Goal: Navigation & Orientation: Find specific page/section

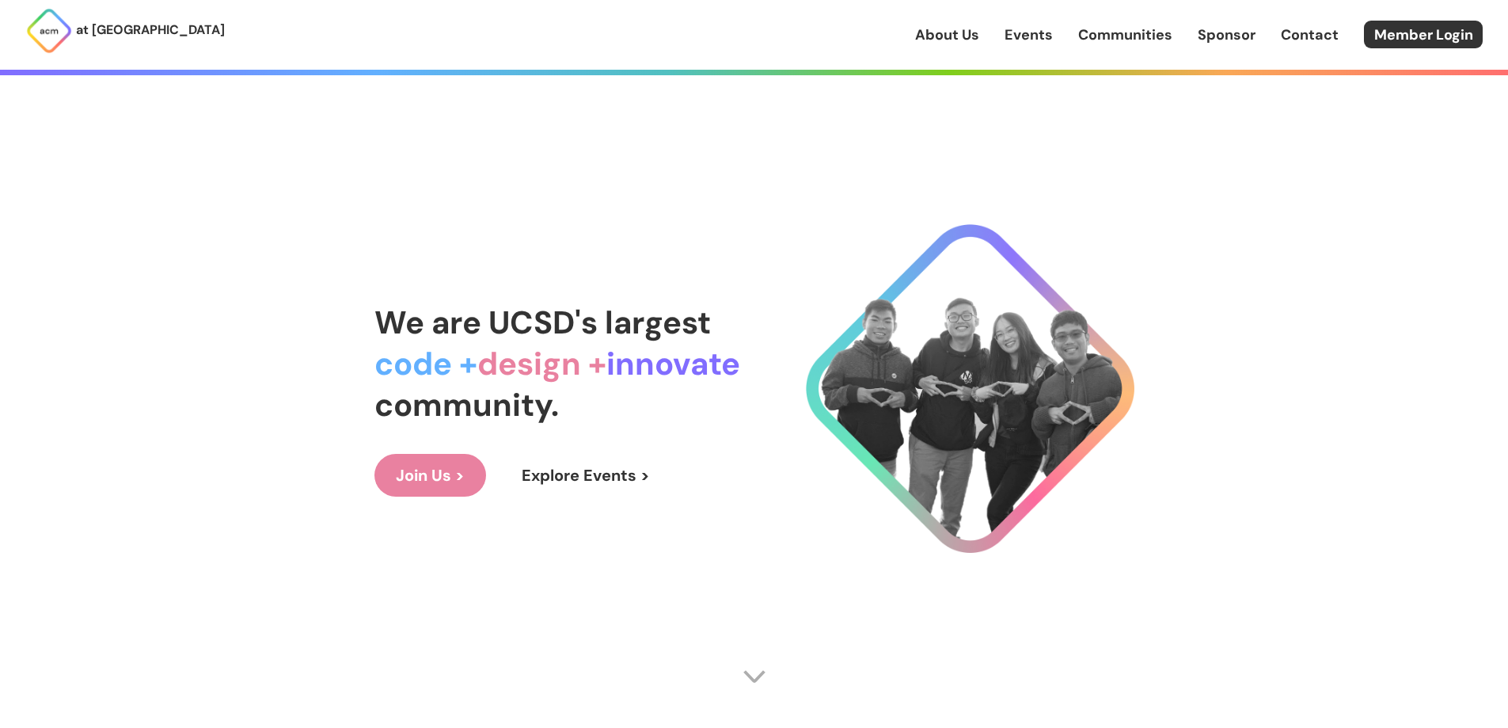
click at [1032, 32] on link "Events" at bounding box center [1029, 35] width 48 height 21
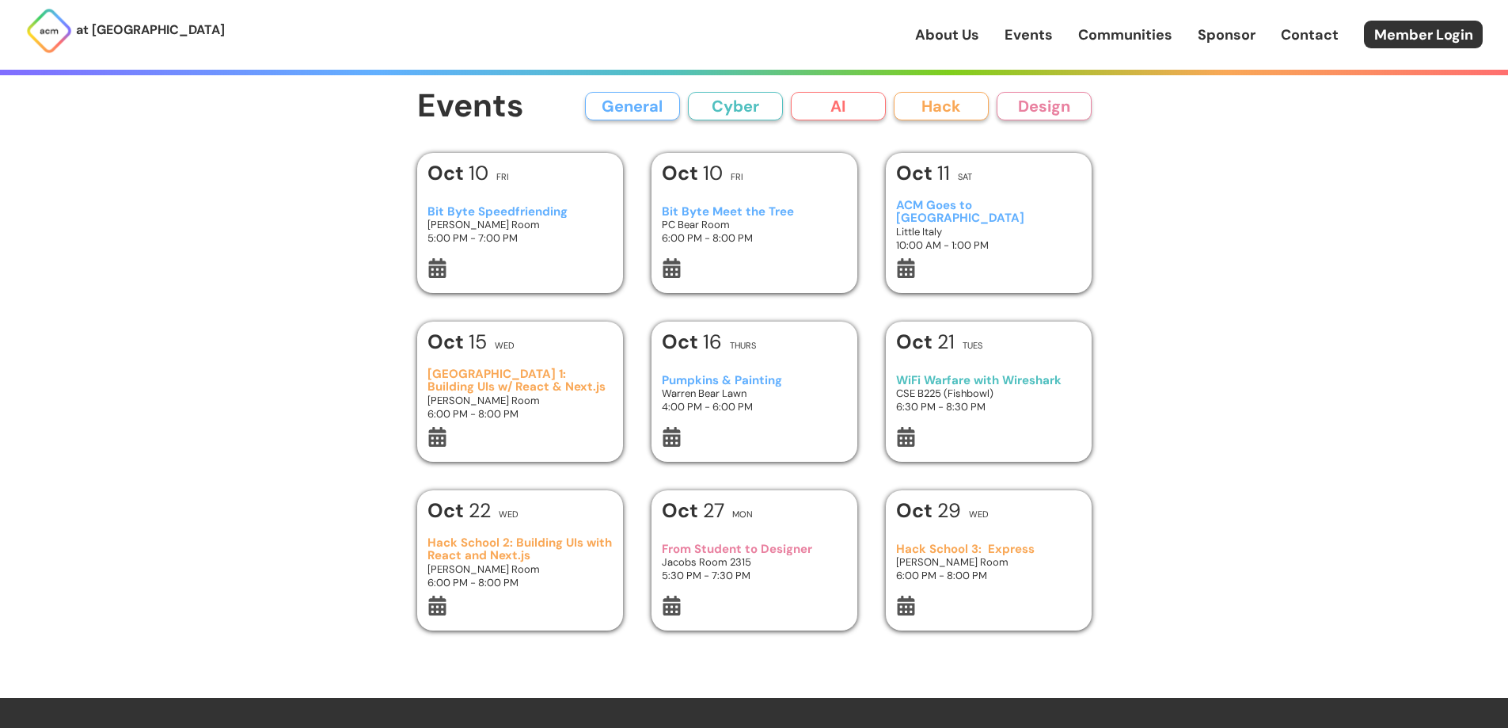
click at [729, 108] on button "Cyber" at bounding box center [735, 106] width 95 height 29
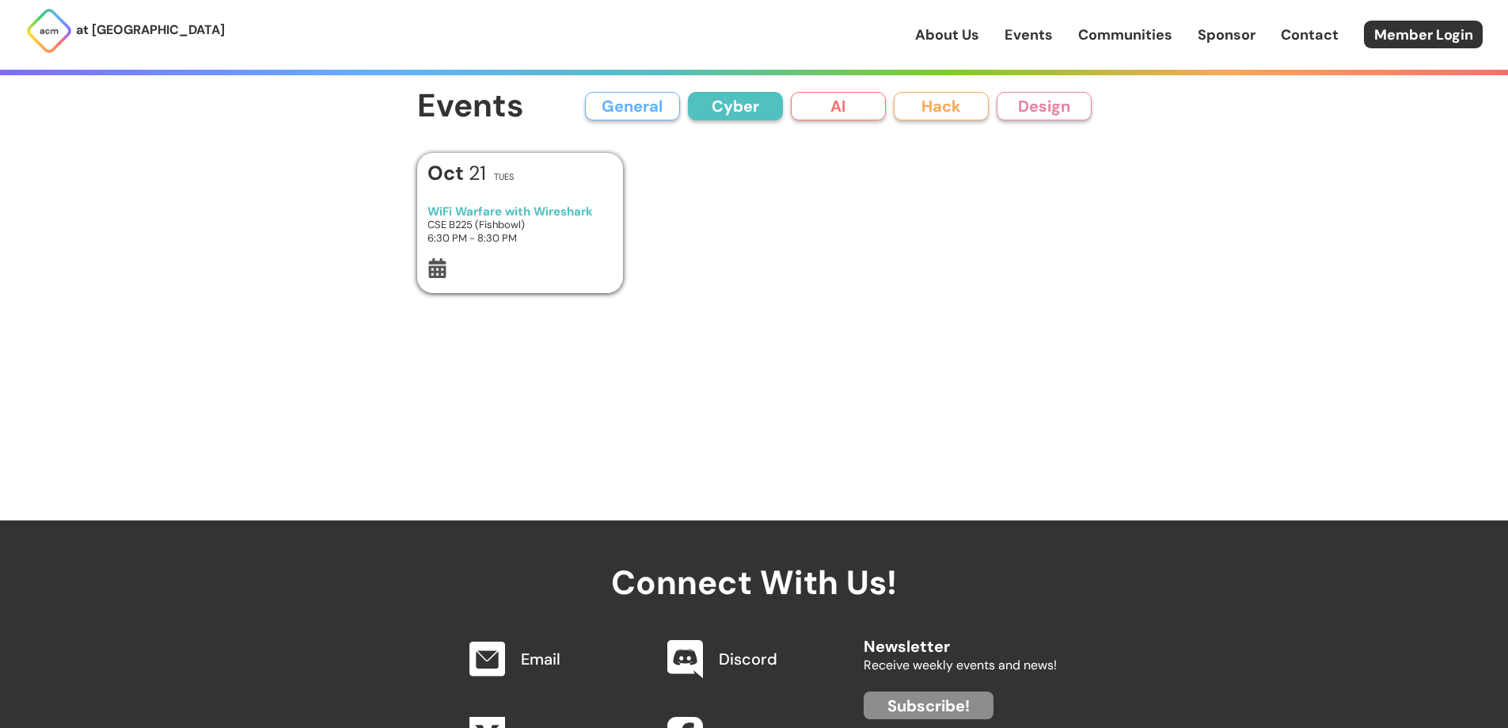
click at [664, 106] on button "General" at bounding box center [632, 106] width 95 height 29
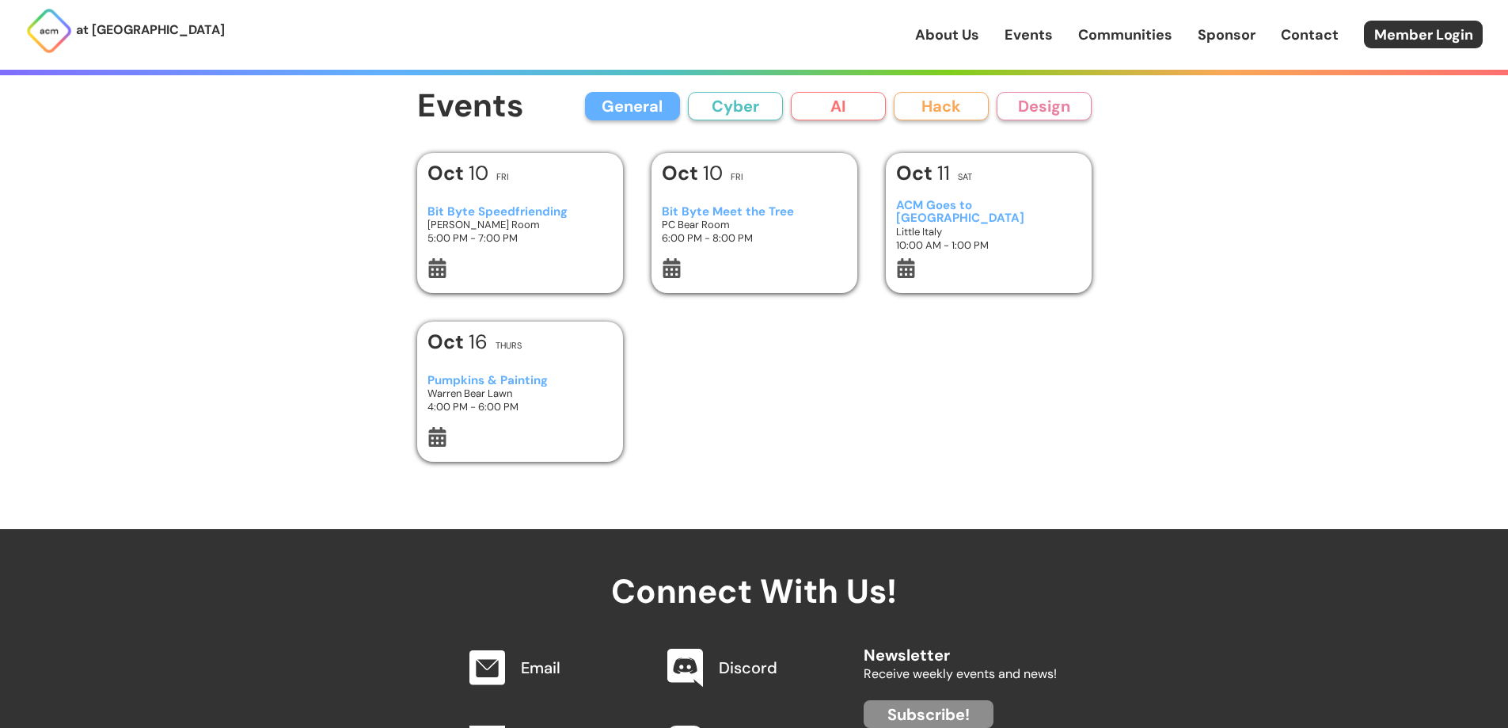
click at [690, 108] on button "Cyber" at bounding box center [735, 106] width 95 height 29
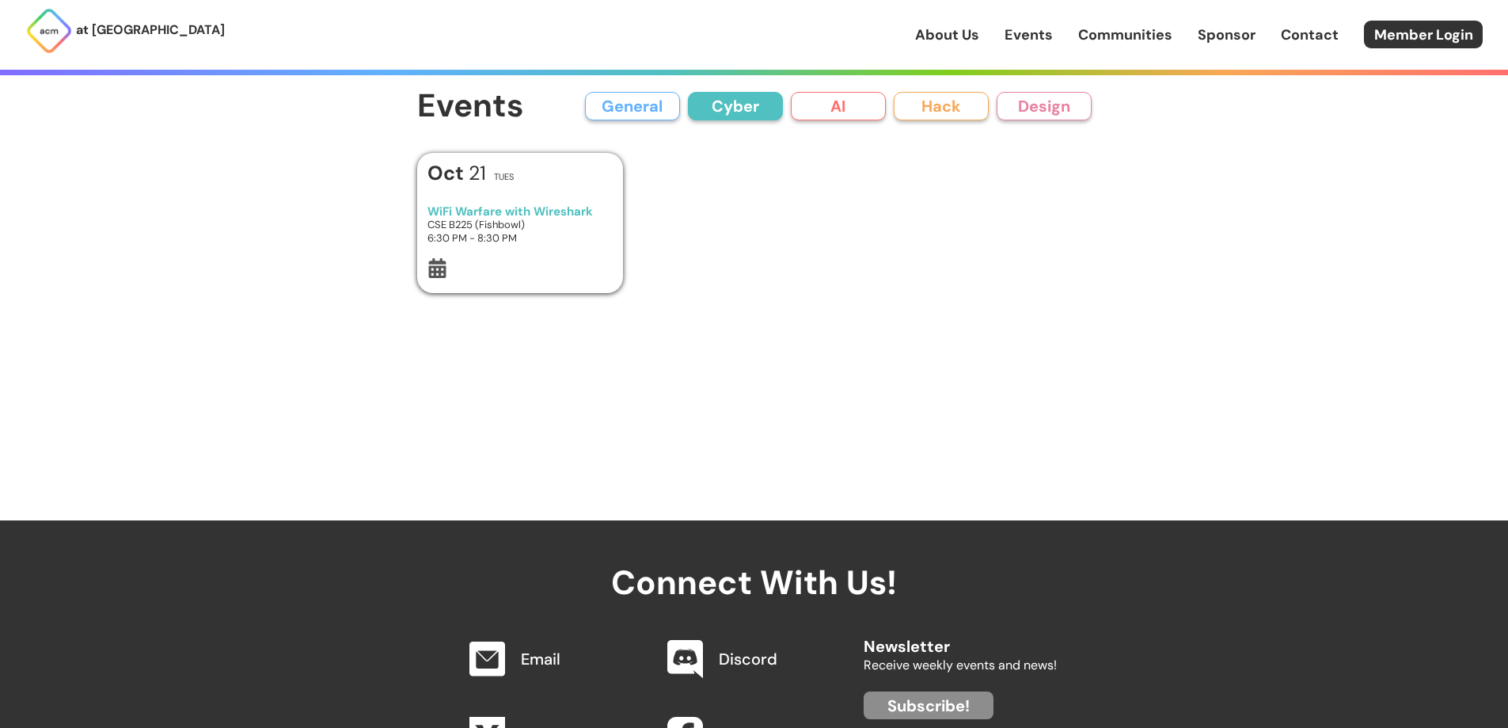
drag, startPoint x: 667, startPoint y: 101, endPoint x: 785, endPoint y: 103, distance: 118.8
click at [668, 101] on button "General" at bounding box center [632, 106] width 95 height 29
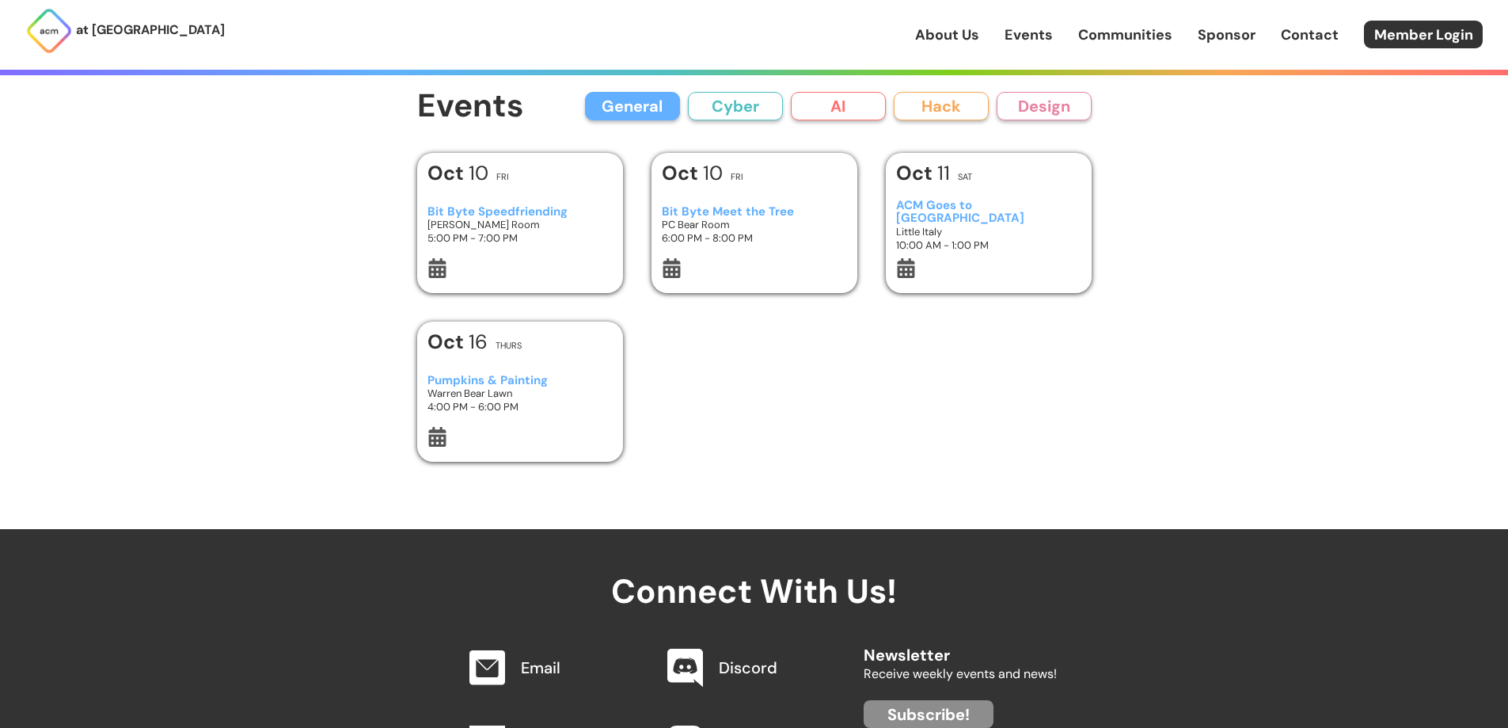
click at [107, 222] on div "at [GEOGRAPHIC_DATA] About Us Events Communities Sponsor Contact Member Login A…" at bounding box center [754, 497] width 1508 height 994
click at [938, 36] on link "About Us" at bounding box center [947, 35] width 64 height 21
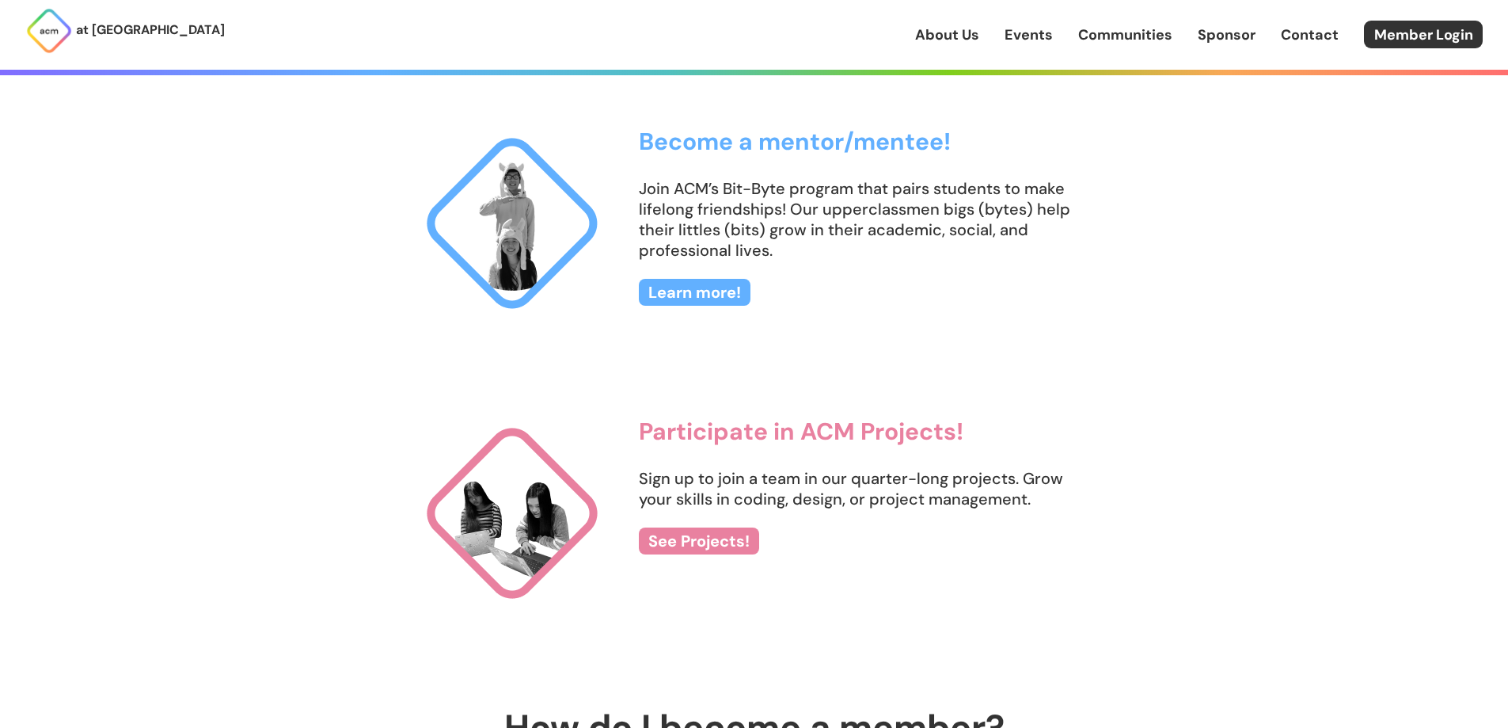
scroll to position [1663, 0]
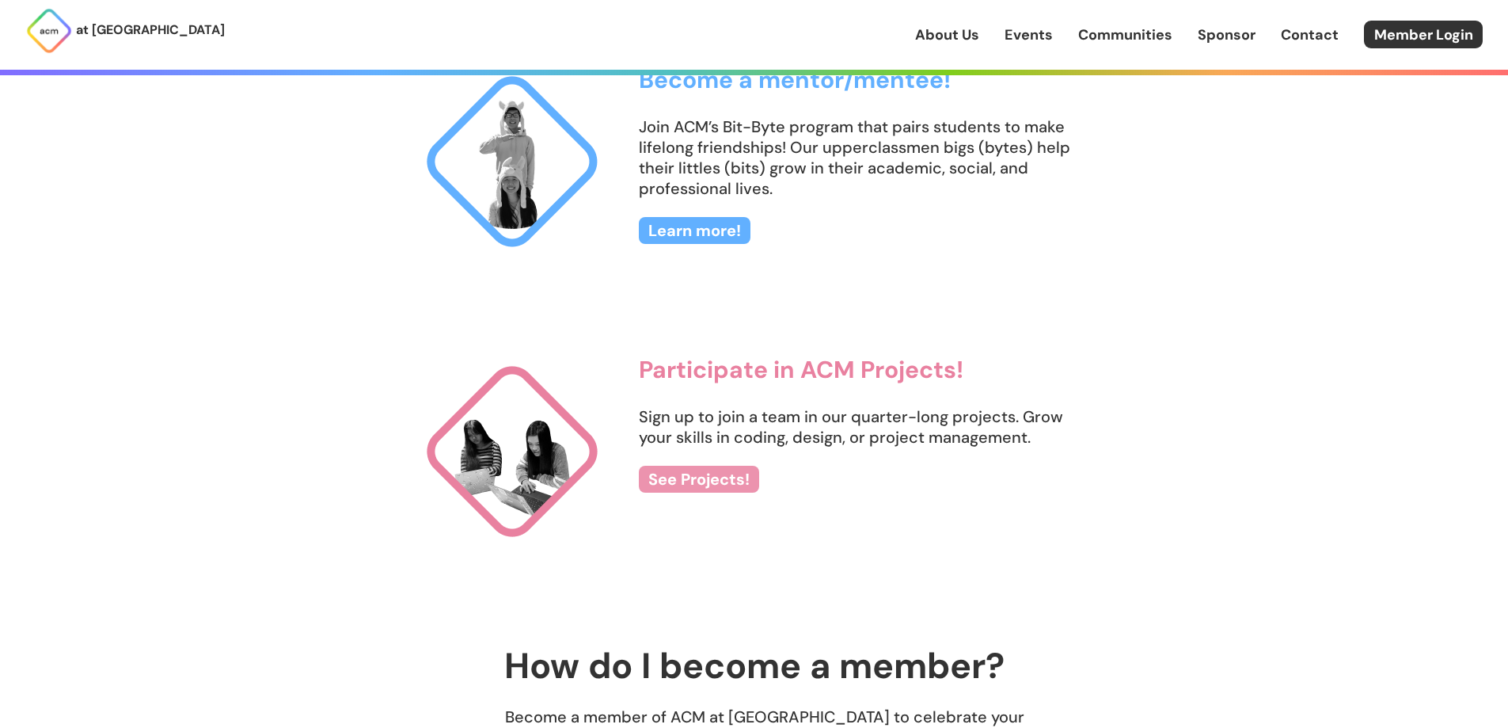
click at [704, 482] on link "See Projects!" at bounding box center [699, 479] width 120 height 27
